Goal: Use online tool/utility: Utilize a website feature to perform a specific function

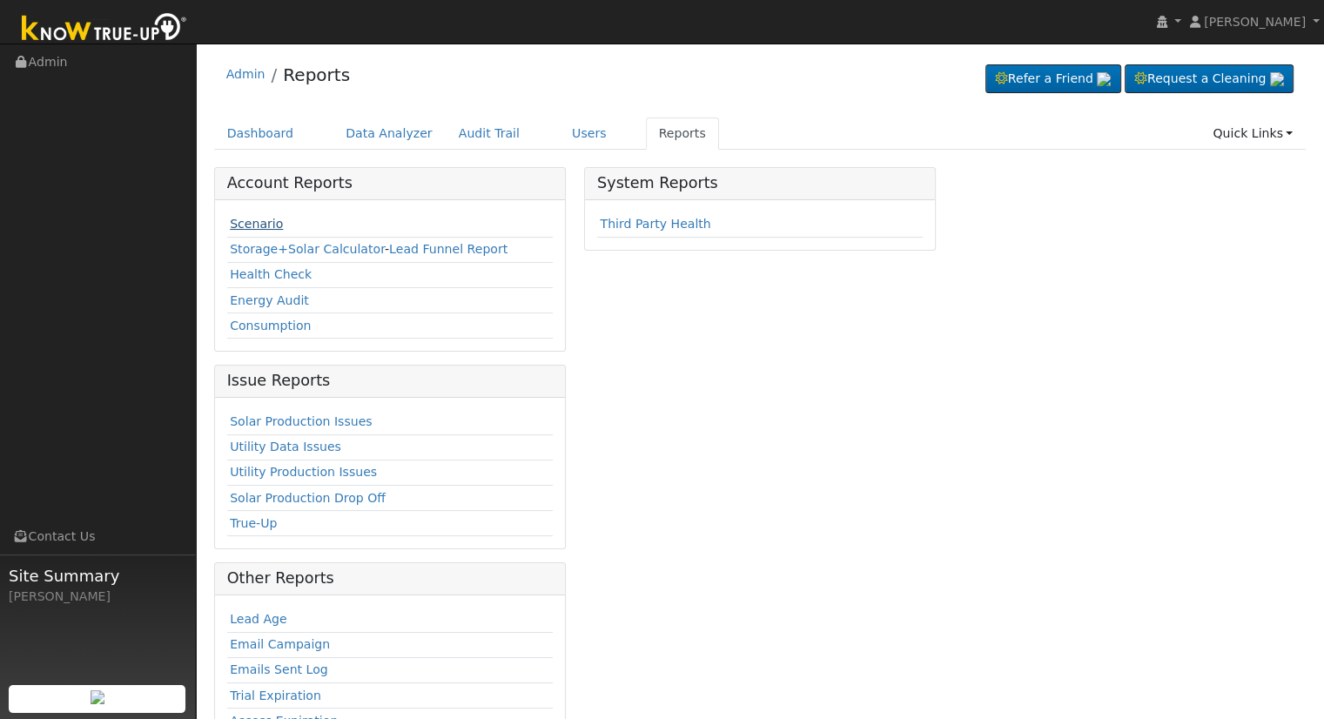
click at [254, 228] on link "Scenario" at bounding box center [256, 224] width 53 height 14
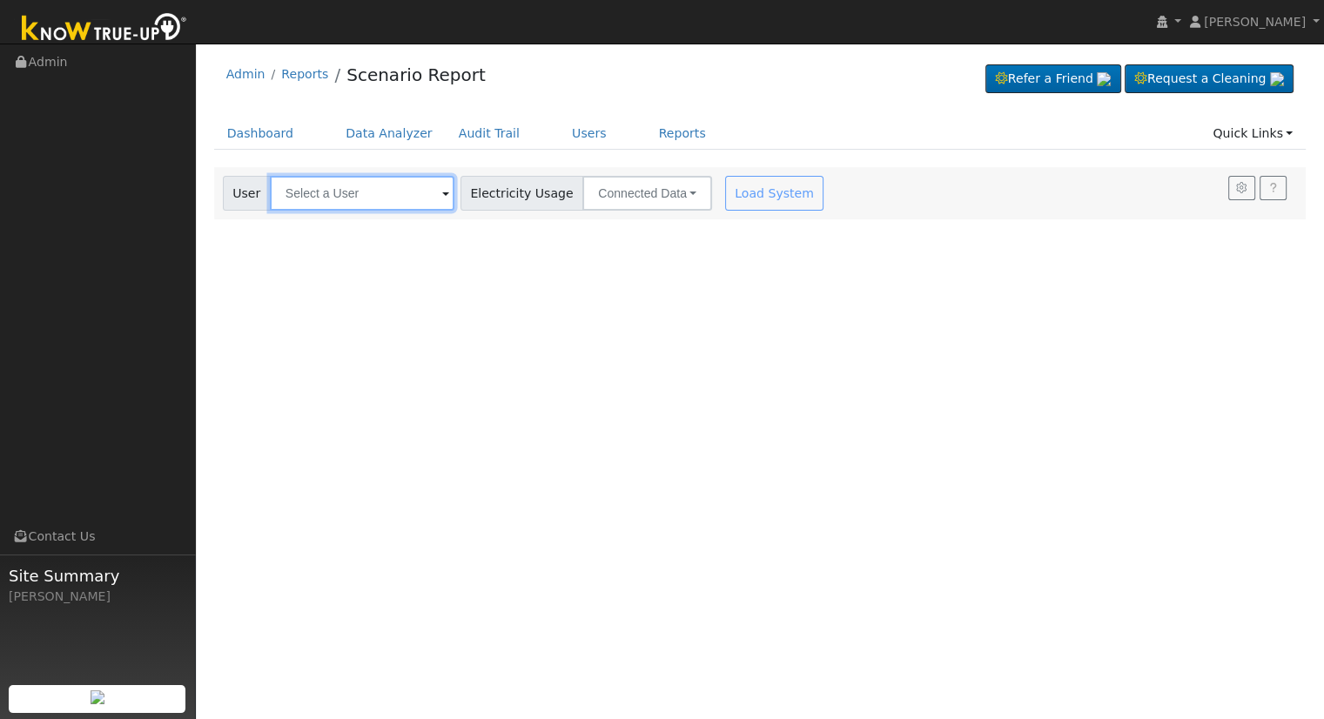
click at [319, 178] on input "text" at bounding box center [362, 193] width 184 height 35
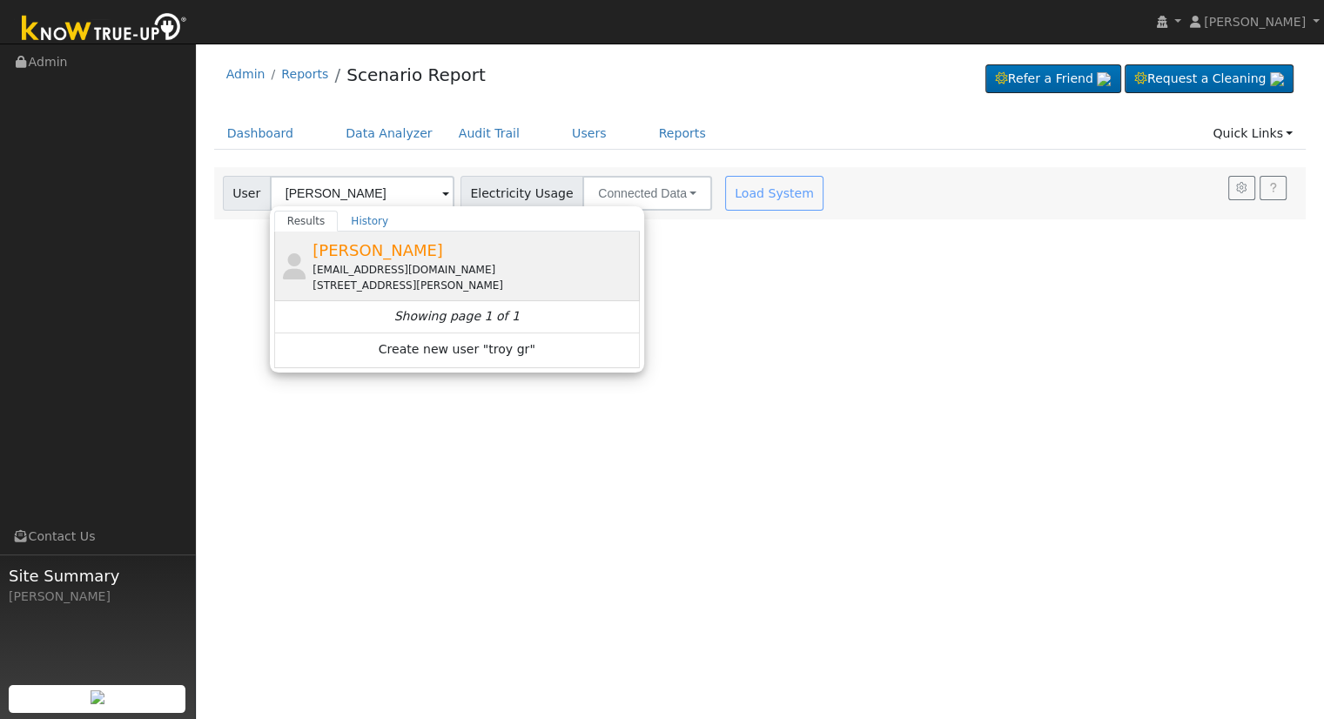
click at [365, 241] on span "[PERSON_NAME]" at bounding box center [377, 250] width 131 height 18
type input "[PERSON_NAME]"
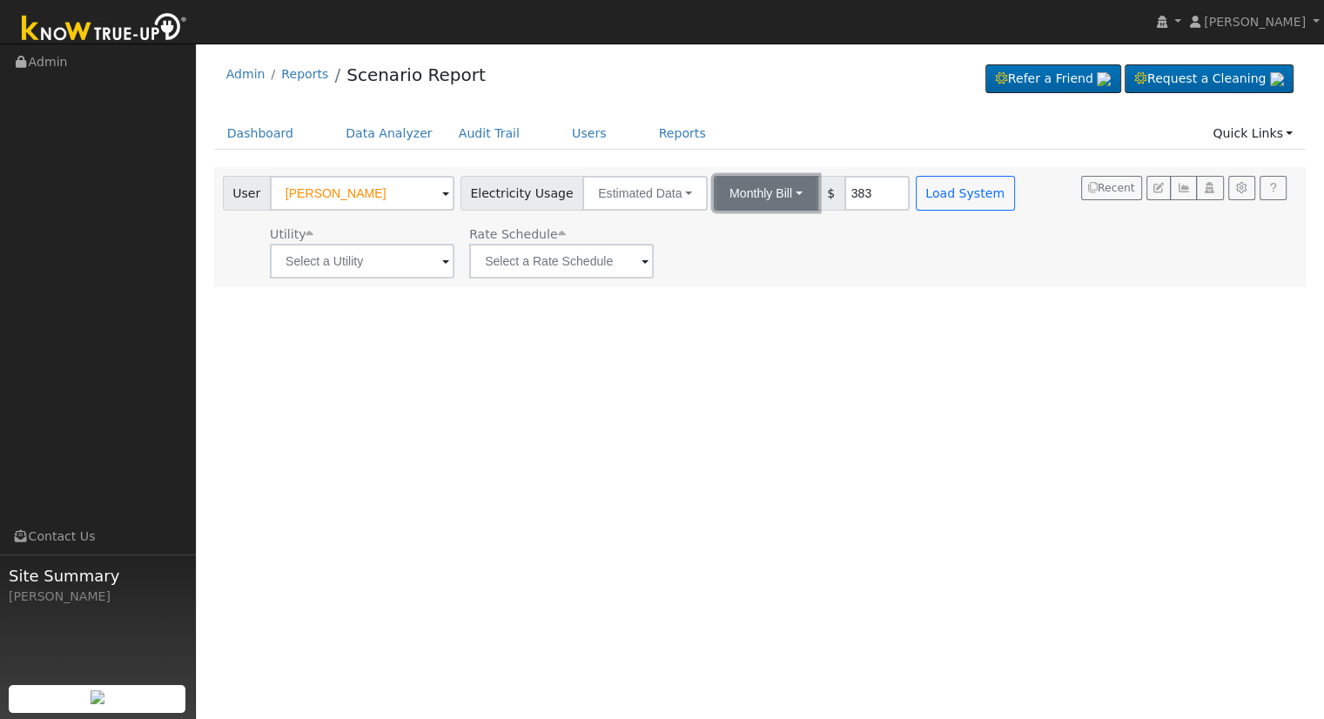
click at [738, 196] on button "Monthly Bill" at bounding box center [766, 193] width 104 height 35
click at [737, 225] on link "Annual Consumption" at bounding box center [743, 231] width 152 height 24
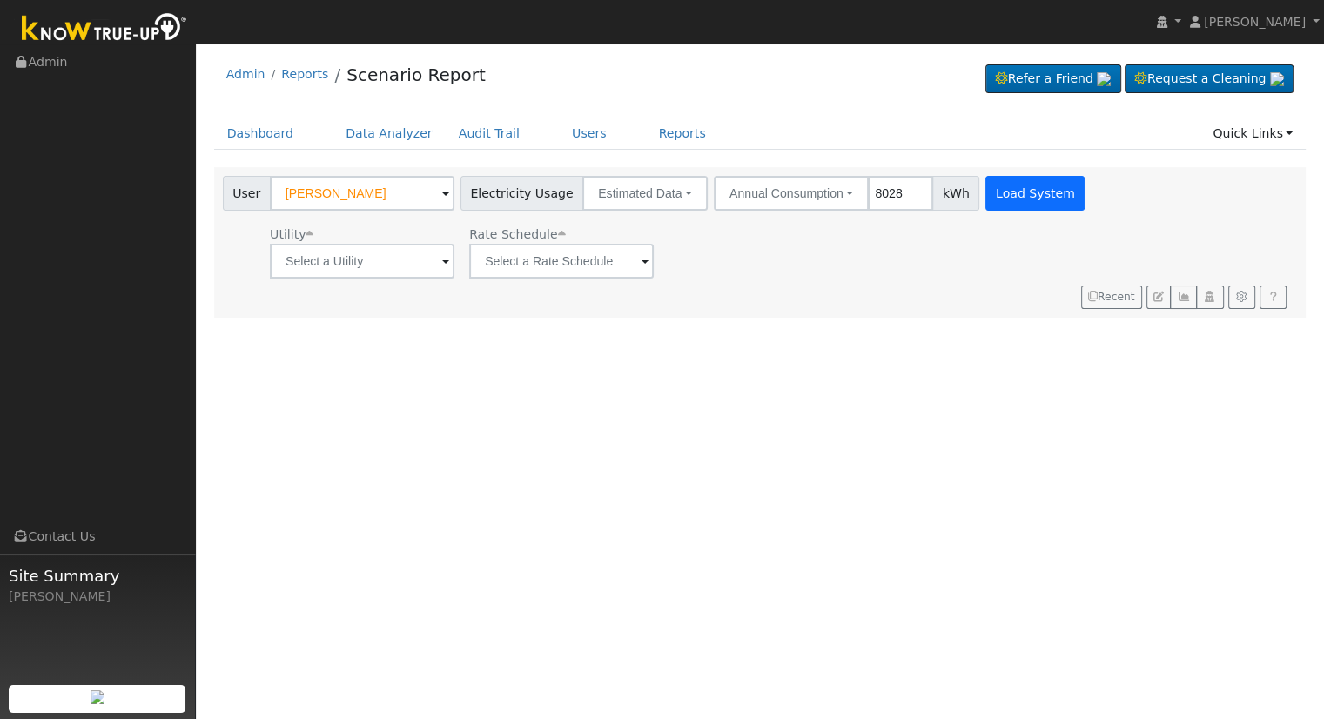
type input "8028"
click at [990, 208] on button "Load System" at bounding box center [1034, 193] width 99 height 35
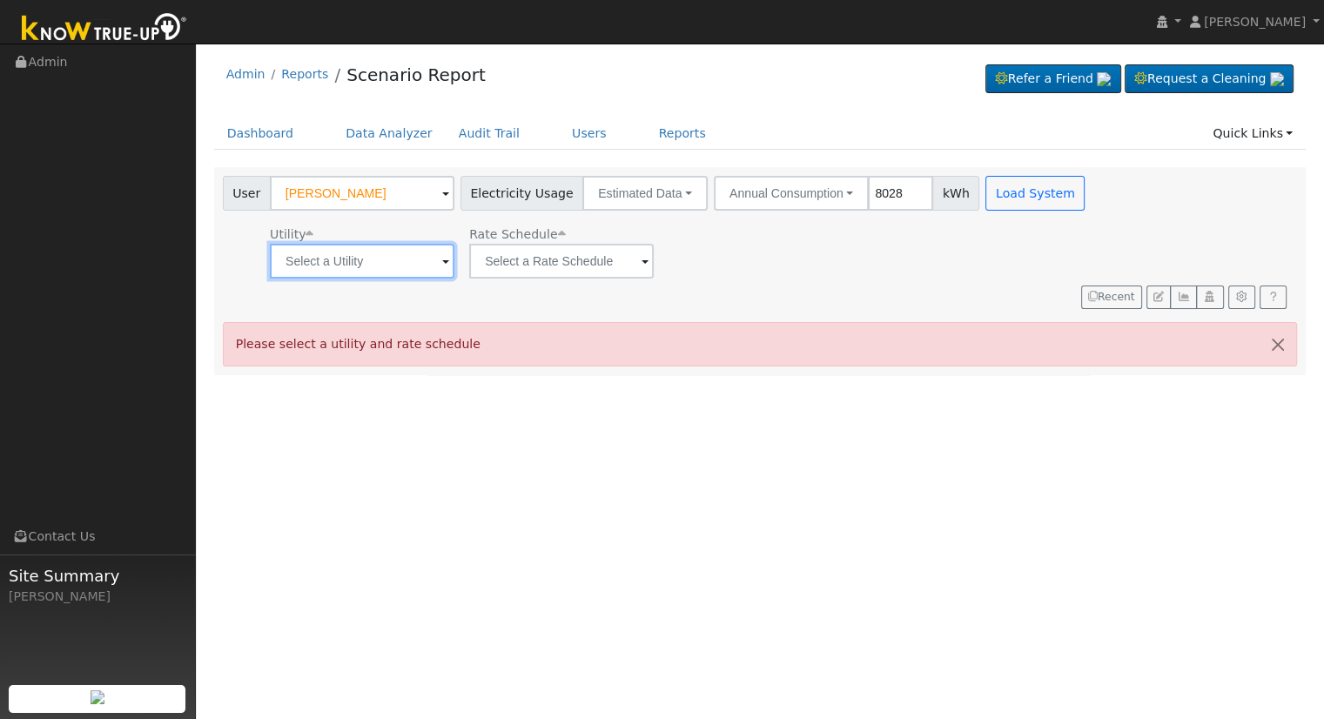
click at [401, 260] on input "text" at bounding box center [362, 261] width 184 height 35
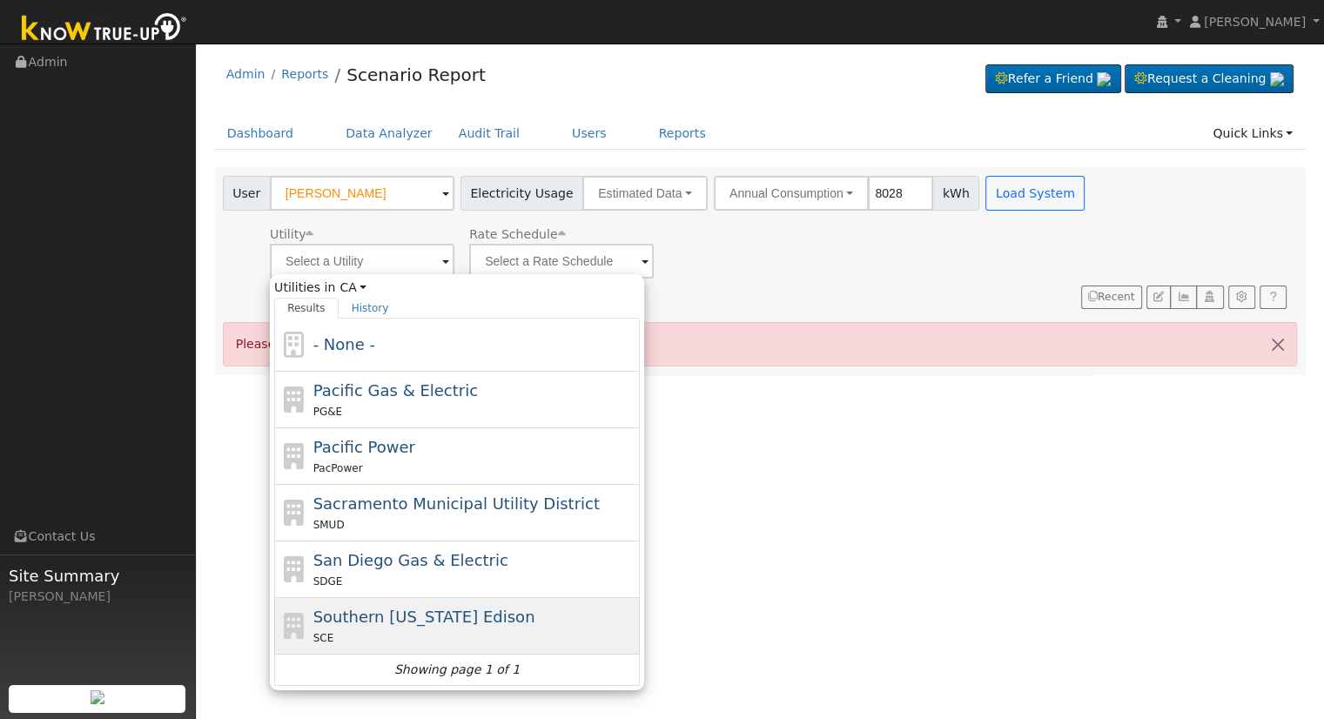
click at [363, 607] on span "Southern [US_STATE] Edison" at bounding box center [424, 616] width 222 height 18
type input "Southern [US_STATE] Edison"
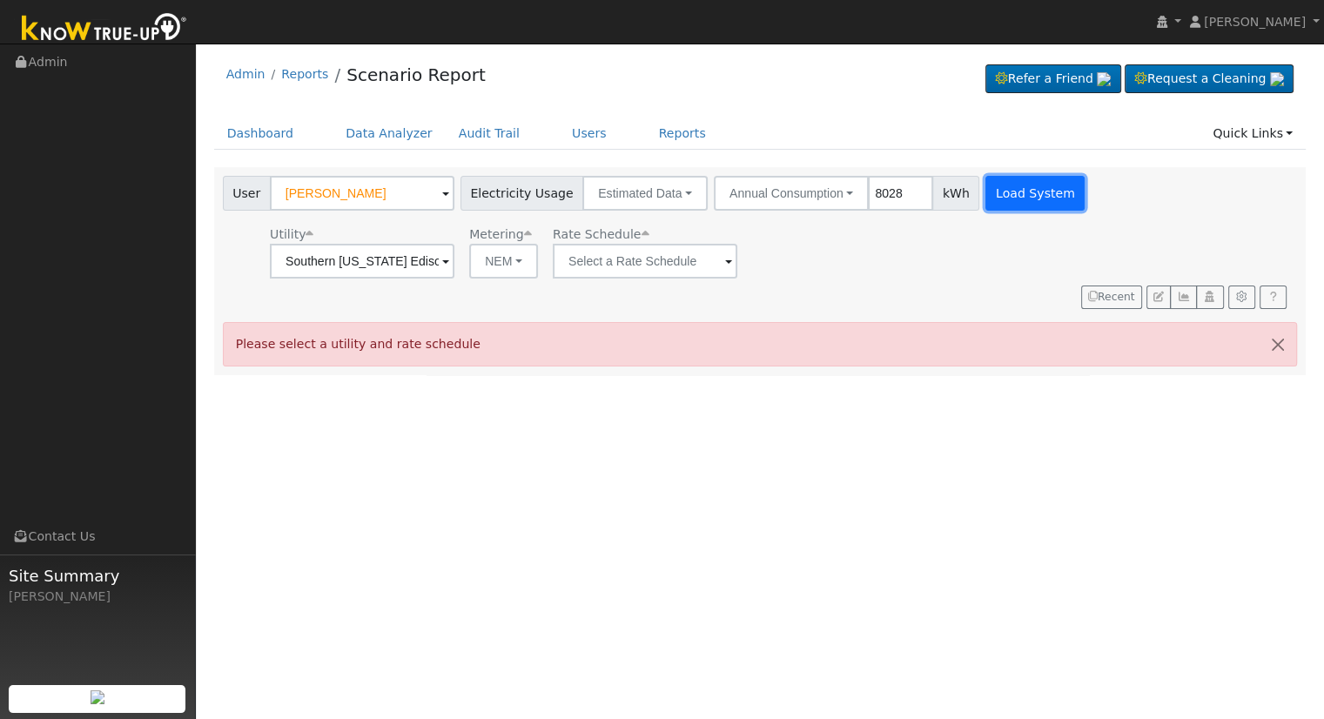
click at [985, 199] on button "Load System" at bounding box center [1034, 193] width 99 height 35
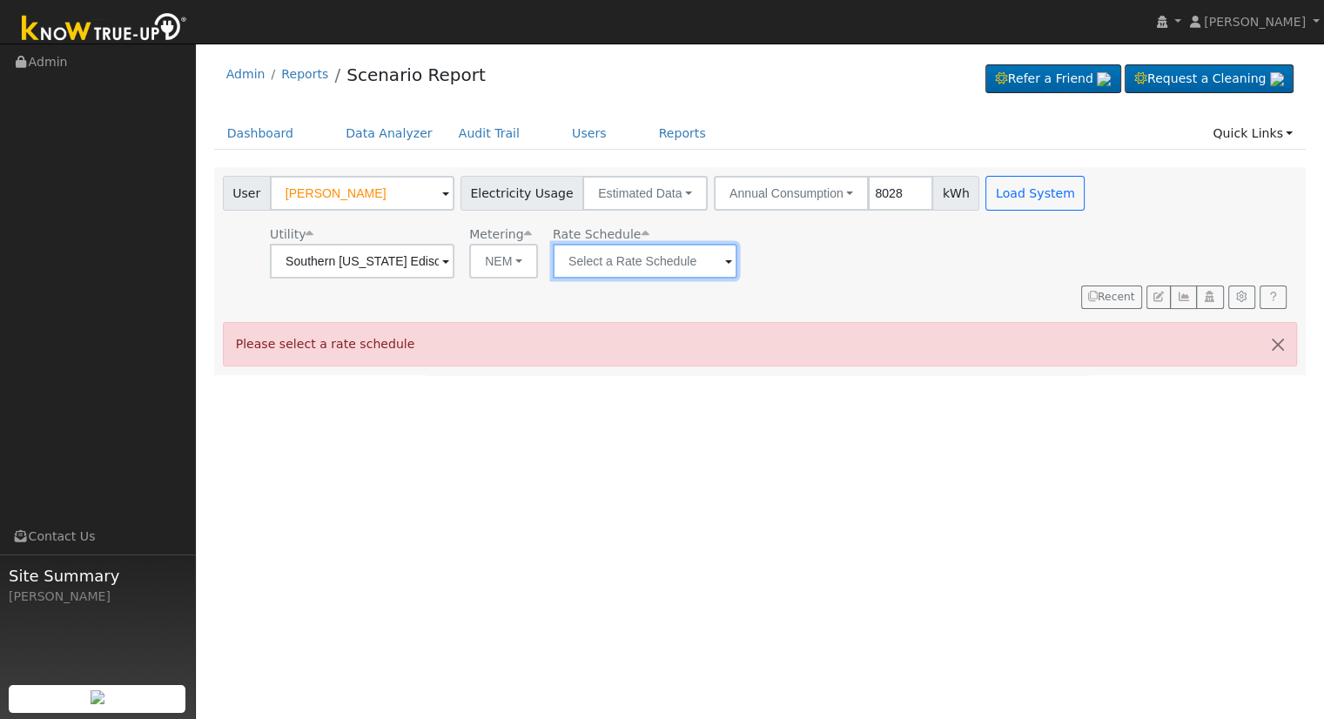
click at [454, 267] on input "text" at bounding box center [362, 261] width 184 height 35
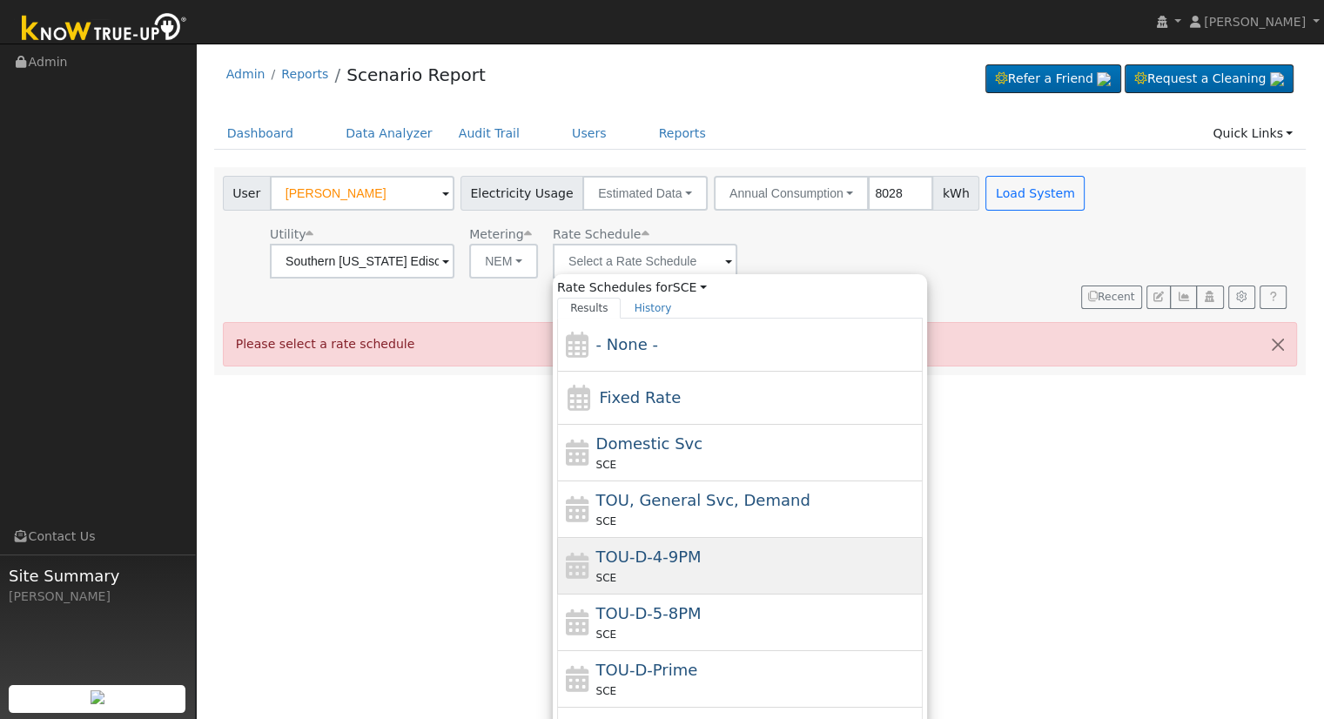
click at [686, 594] on div "TOU-D-4-9PM SCE" at bounding box center [739, 622] width 365 height 57
type input "TOU-D-4-9PM"
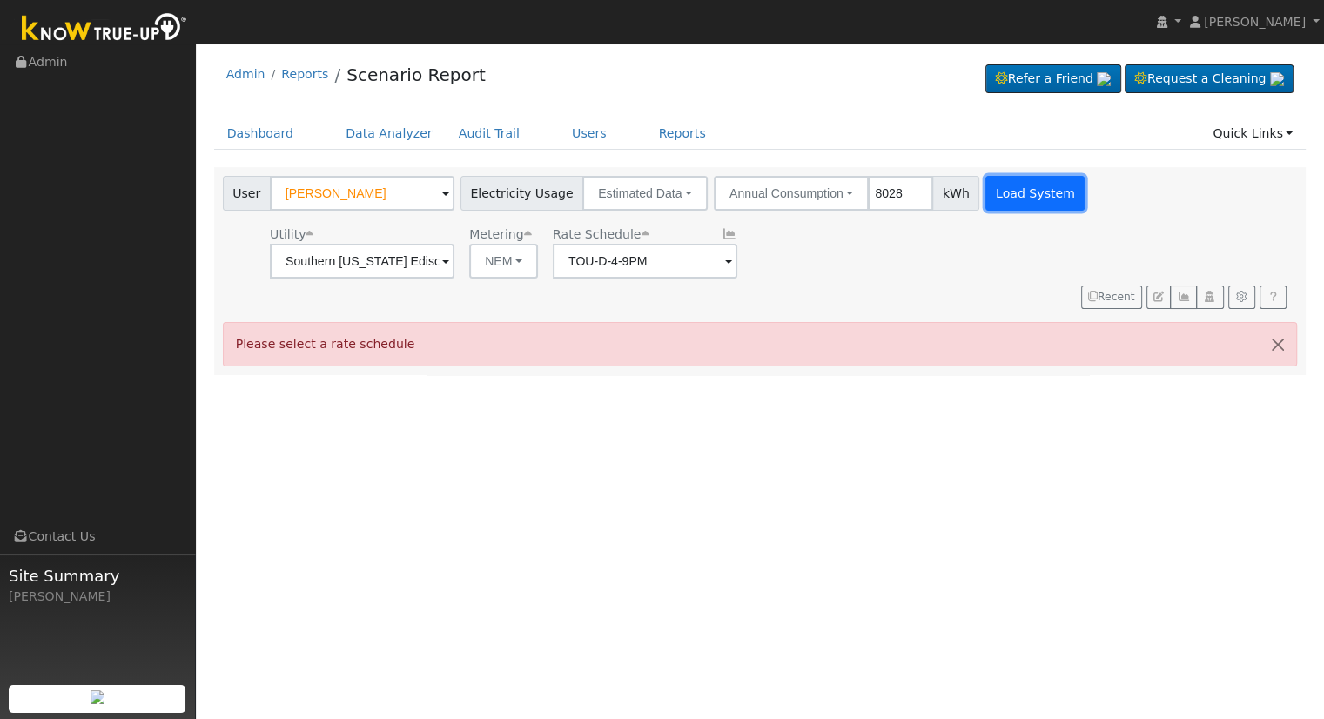
click at [1001, 189] on button "Load System" at bounding box center [1034, 193] width 99 height 35
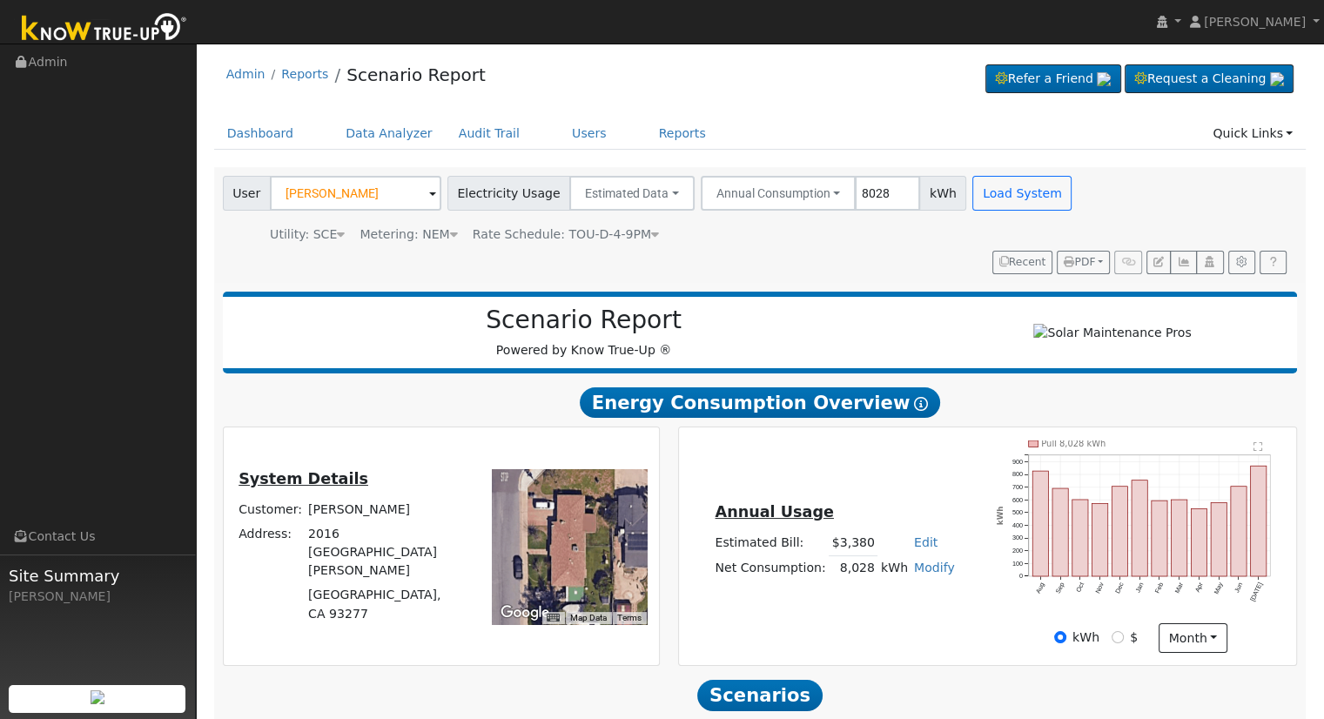
scroll to position [166, 0]
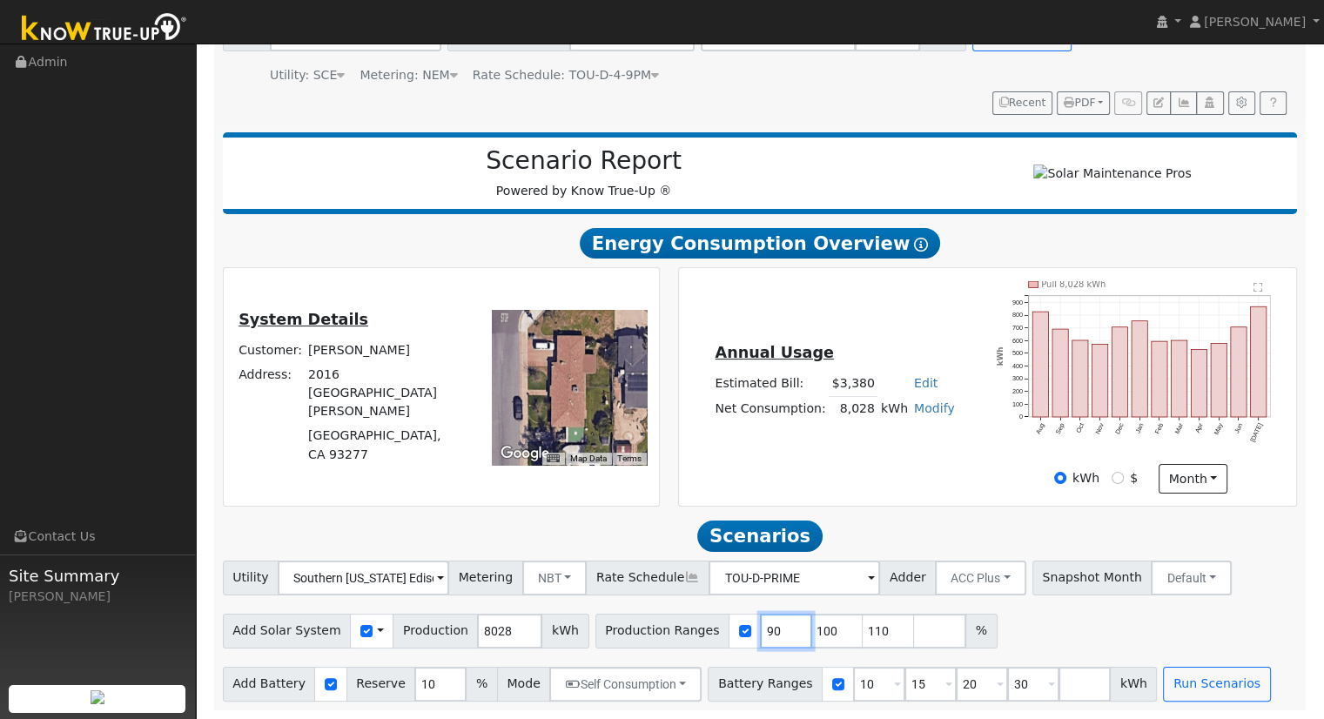
click at [760, 633] on input "90" at bounding box center [786, 630] width 52 height 35
type input "100"
type input "110"
type input "120"
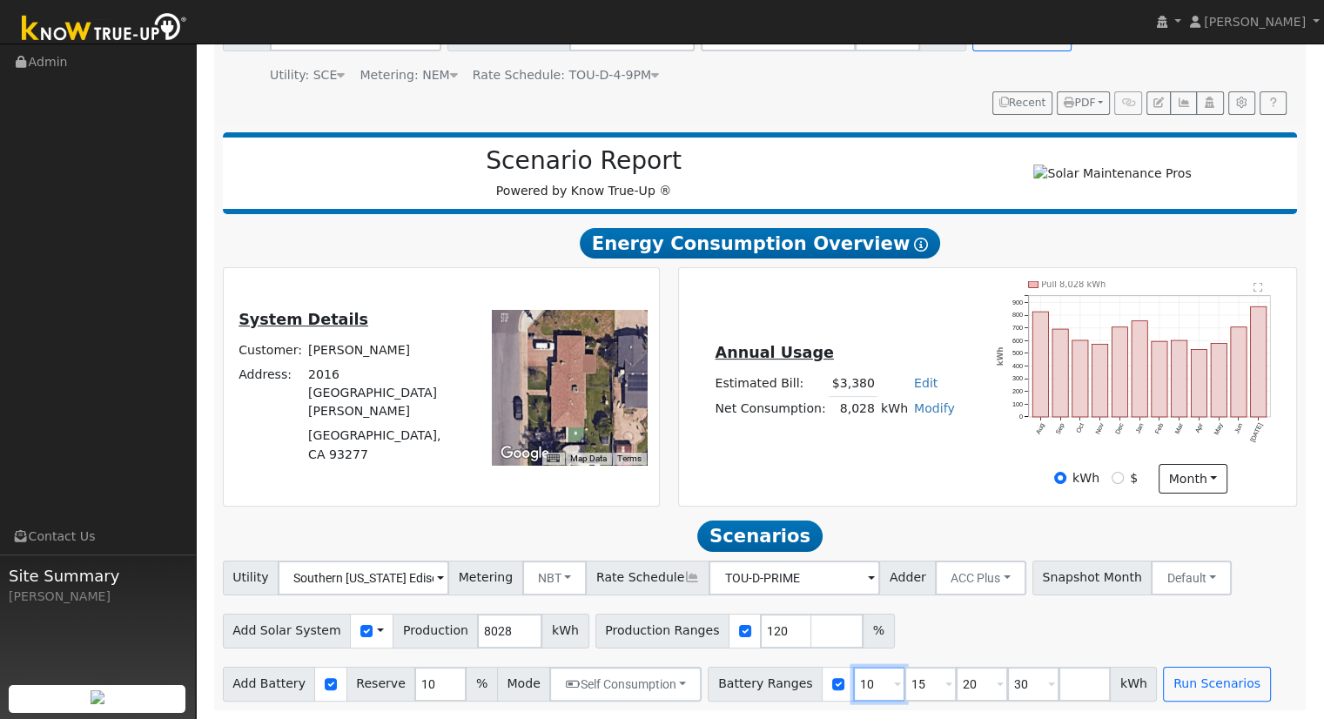
click at [853, 694] on input "10" at bounding box center [879, 684] width 52 height 35
type input "15"
type input "20"
type input "30"
type input "20"
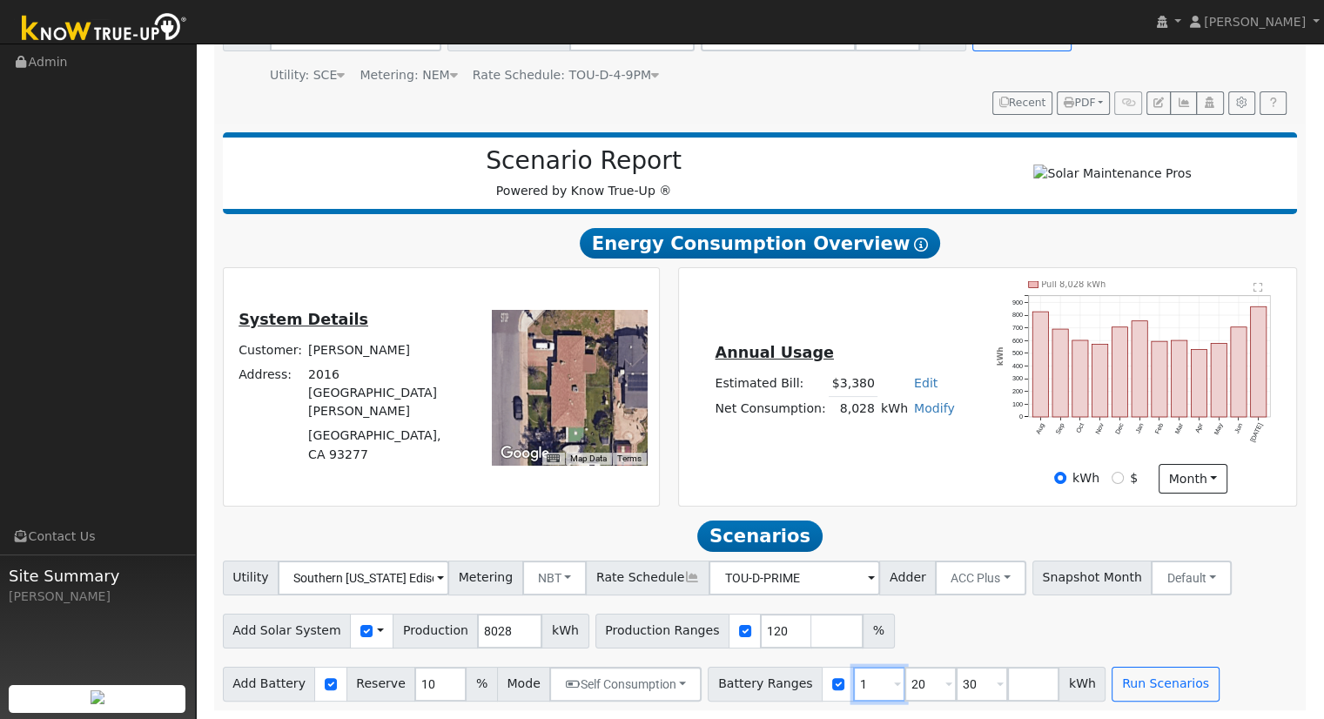
type input "30"
type input "3"
type input "13.5"
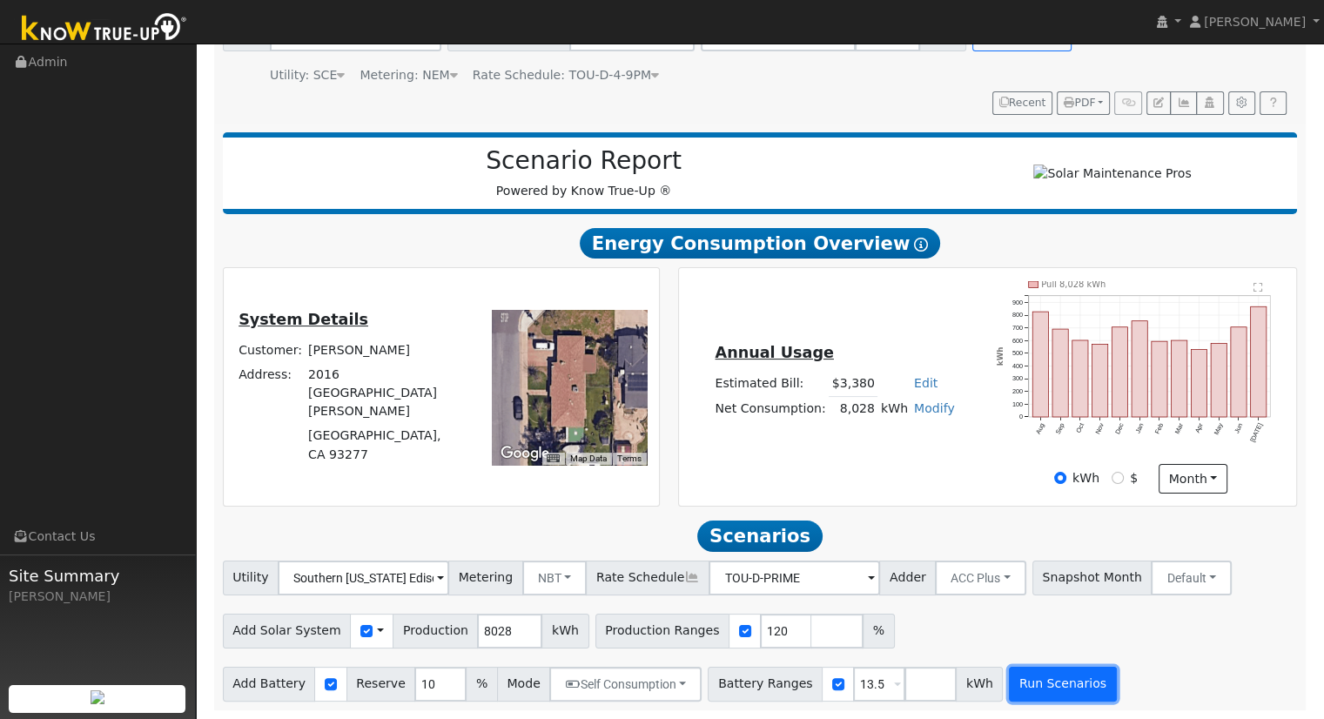
click at [1009, 685] on button "Run Scenarios" at bounding box center [1062, 684] width 107 height 35
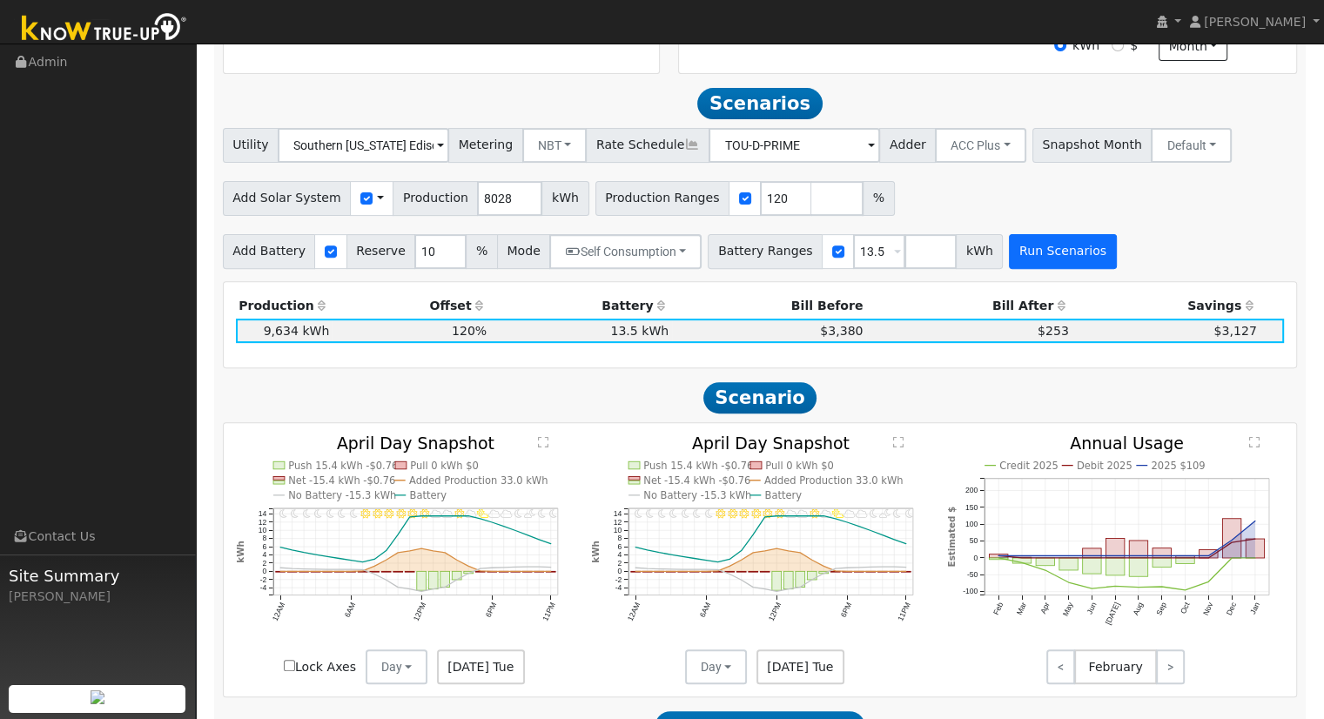
scroll to position [632, 0]
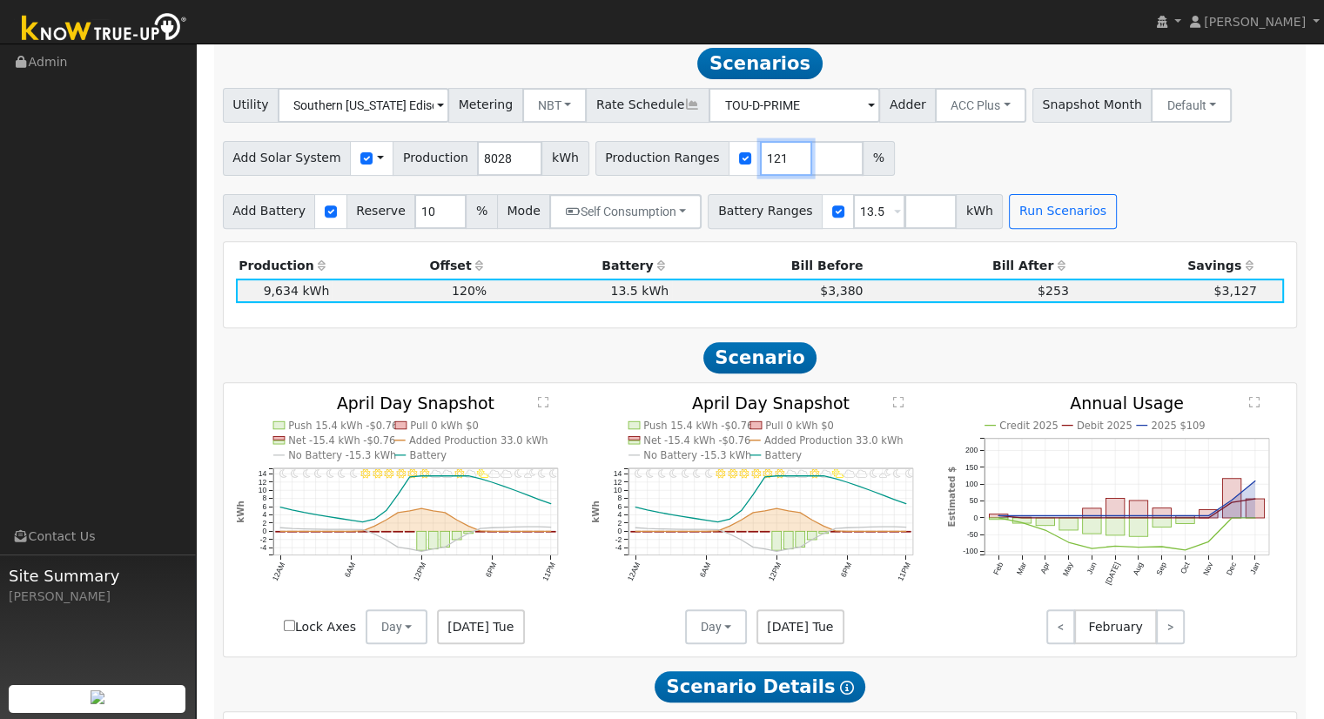
type input "121"
click at [760, 159] on input "121" at bounding box center [786, 158] width 52 height 35
click at [1009, 227] on button "Run Scenarios" at bounding box center [1062, 211] width 107 height 35
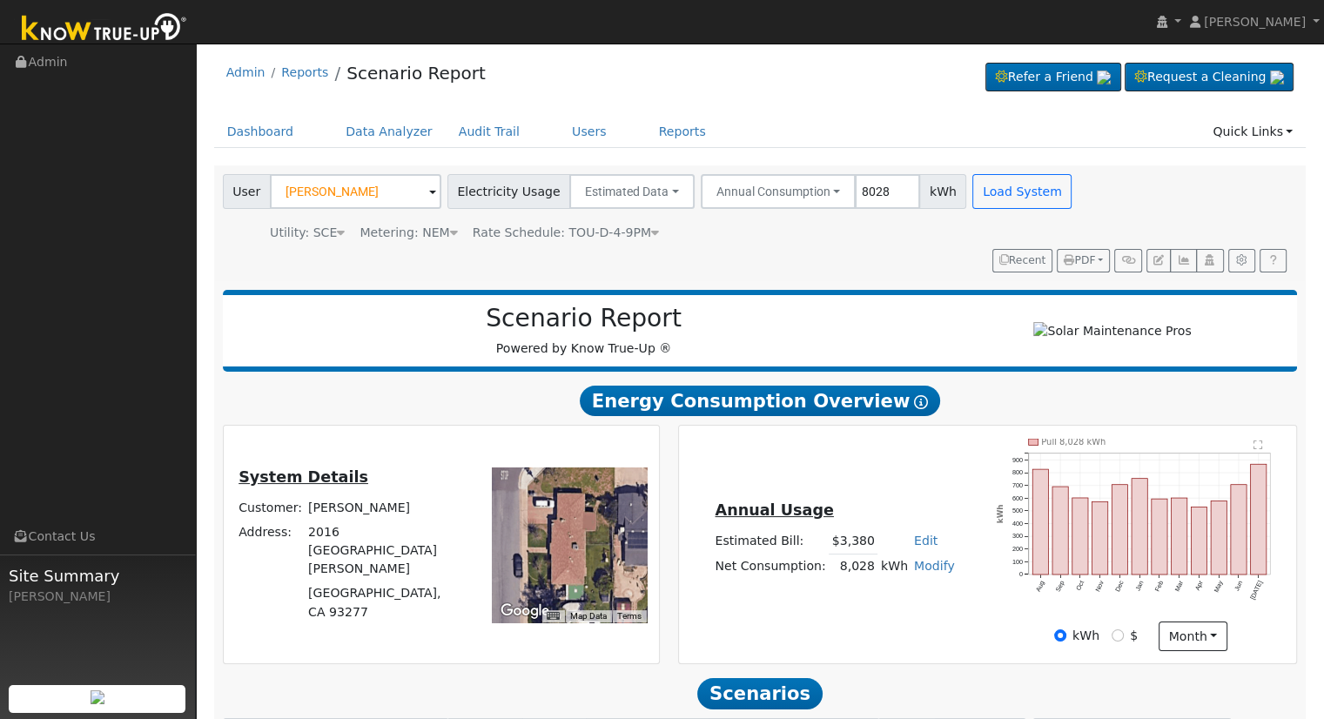
scroll to position [0, 0]
